Goal: Task Accomplishment & Management: Manage account settings

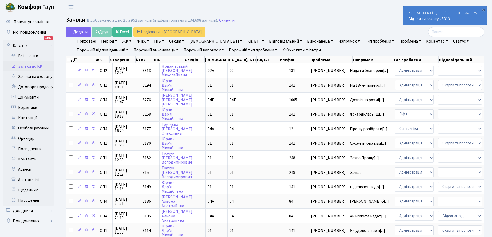
select select "25"
click at [261, 16] on main "Admin Заявки Список Заявки Відображено з 1 по 25 з 952 записів (відфільтровано …" at bounding box center [275, 236] width 434 height 444
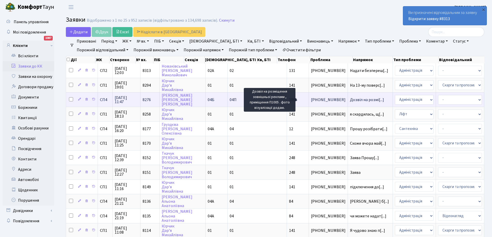
click at [350, 98] on span "Дозвіл на розмі[...]" at bounding box center [367, 100] width 34 height 6
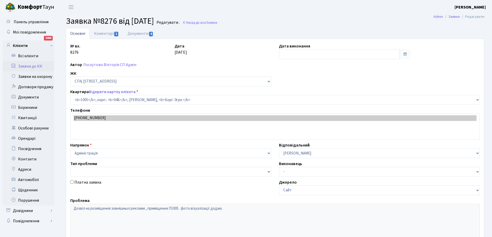
select select "22113"
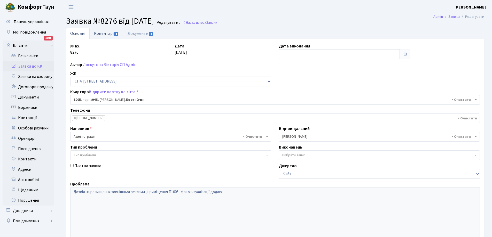
click at [108, 32] on link "Коментарі 1" at bounding box center [107, 33] width 34 height 11
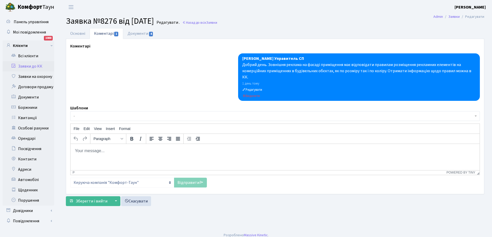
click at [28, 65] on link "Заявки до КК" at bounding box center [29, 66] width 52 height 10
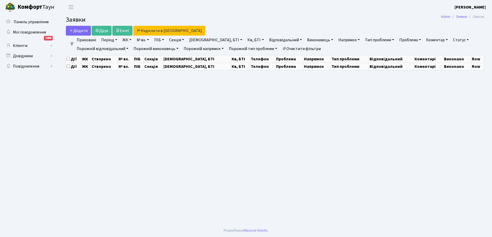
select select "25"
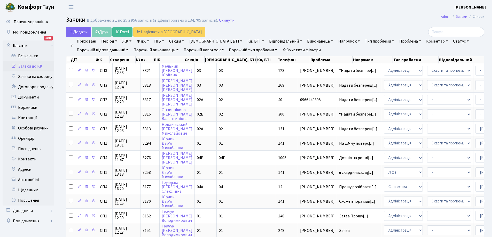
click at [25, 64] on link "Заявки до КК" at bounding box center [29, 66] width 52 height 10
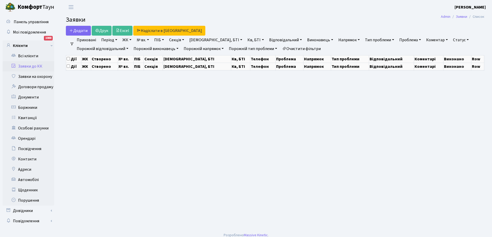
select select "25"
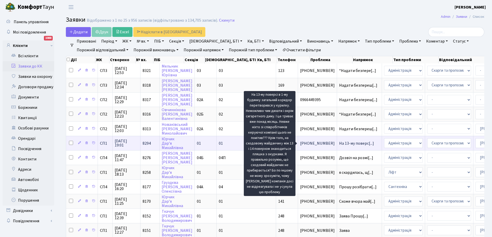
click at [339, 143] on span "На 13-му поверс[...]" at bounding box center [356, 144] width 35 height 6
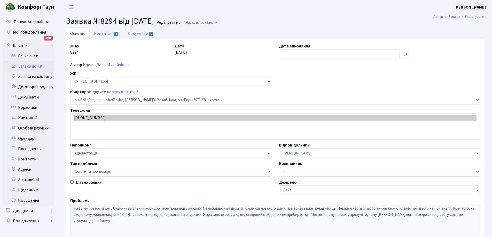
select select "20066"
select select "55"
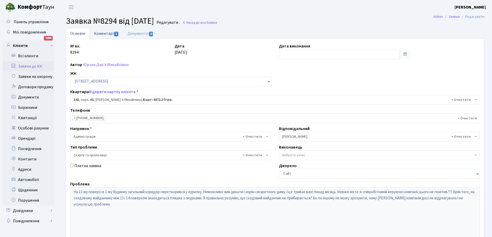
click at [105, 33] on link "Коментарі 1" at bounding box center [107, 33] width 34 height 11
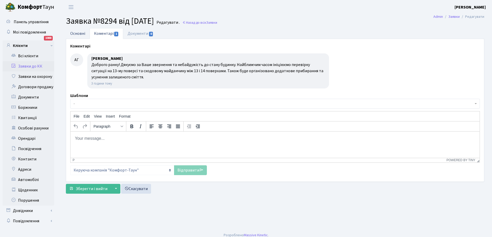
click at [71, 30] on link "Основні" at bounding box center [78, 33] width 24 height 11
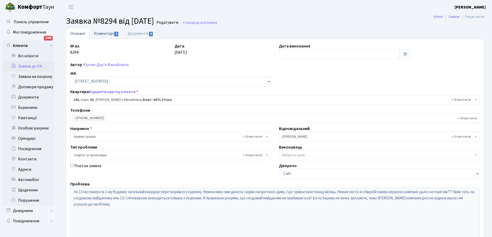
click at [105, 34] on link "Коментарі 1" at bounding box center [107, 33] width 34 height 11
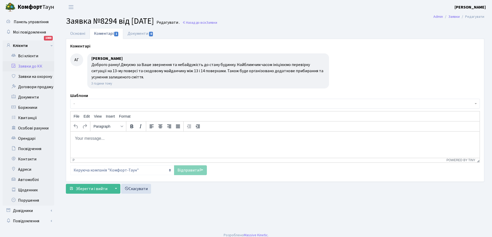
click at [102, 139] on body "Rich Text Area. Press ALT-0 for help." at bounding box center [275, 139] width 401 height 6
click at [75, 34] on link "Основні" at bounding box center [78, 33] width 24 height 11
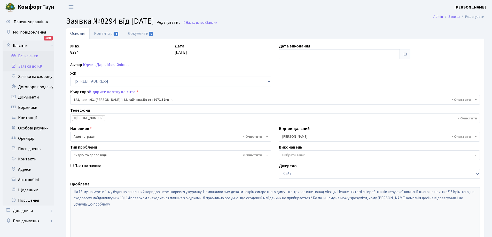
click at [28, 57] on link "Всі клієнти" at bounding box center [29, 56] width 52 height 10
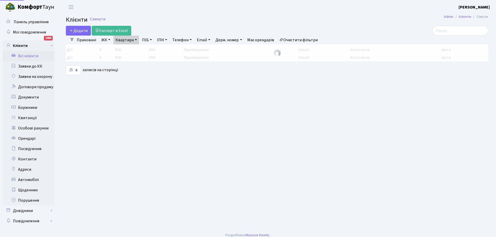
select select "25"
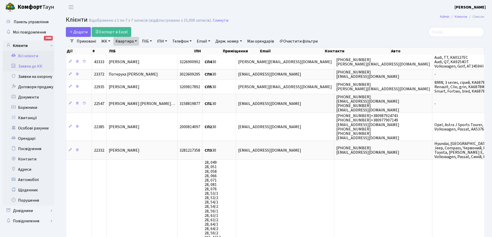
click at [30, 67] on link "Заявки до КК" at bounding box center [29, 66] width 52 height 10
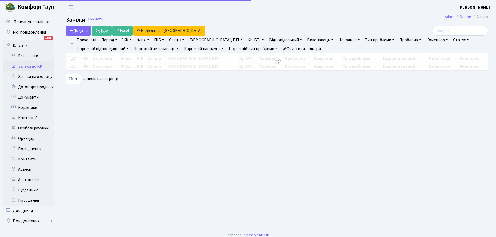
select select "25"
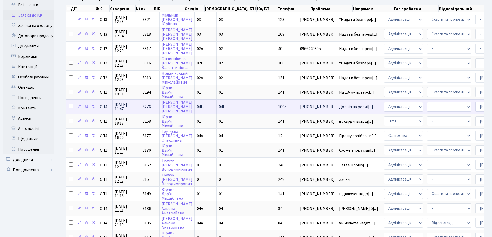
scroll to position [52, 0]
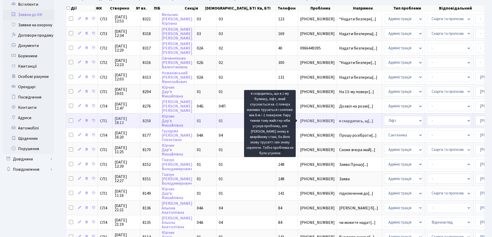
click at [339, 121] on span "я скардилась, щ[...]" at bounding box center [356, 121] width 34 height 6
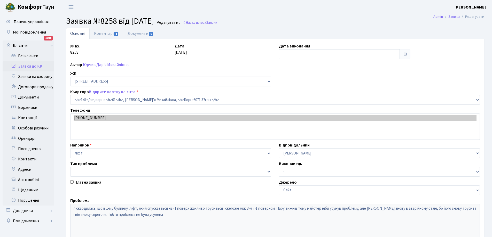
select select "20066"
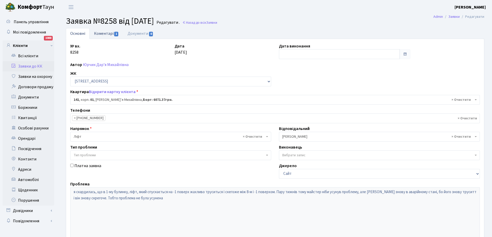
click at [106, 31] on link "Коментарі 1" at bounding box center [107, 33] width 34 height 11
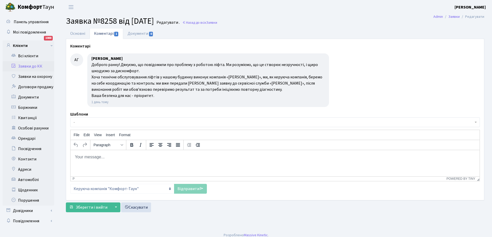
click at [29, 67] on link "Заявки до КК" at bounding box center [29, 66] width 52 height 10
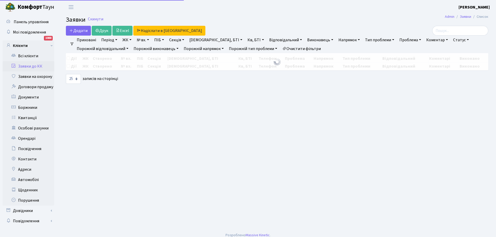
select select "25"
